Goal: Use online tool/utility: Utilize a website feature to perform a specific function

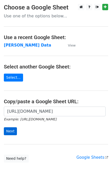
scroll to position [0, 153]
type input "https://docs.google.com/spreadsheets/d/1Ken92x-fsdBwPq8425uLzeon7QAVa5789UdLiBg…"
click at [8, 129] on input "Next" at bounding box center [10, 131] width 13 height 8
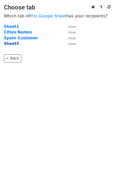
click at [9, 43] on strong "Sheet5" at bounding box center [11, 43] width 15 height 5
